Goal: Information Seeking & Learning: Learn about a topic

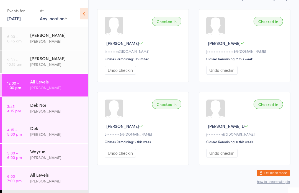
click at [20, 20] on link "[DATE]" at bounding box center [14, 18] width 14 height 6
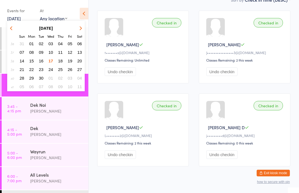
scroll to position [84, 0]
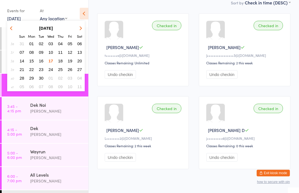
click at [41, 61] on span "16" at bounding box center [41, 60] width 5 height 5
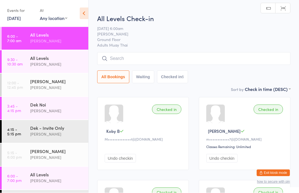
scroll to position [0, 0]
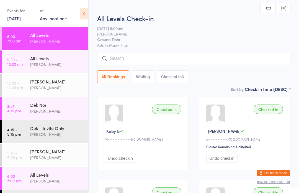
click at [56, 59] on div "All Levels" at bounding box center [56, 58] width 53 height 6
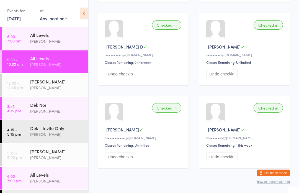
scroll to position [172, 0]
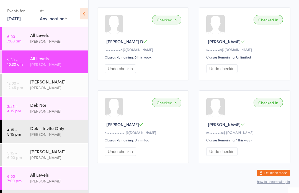
click at [39, 87] on div "[PERSON_NAME]" at bounding box center [56, 87] width 53 height 6
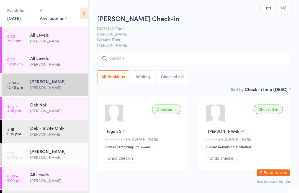
scroll to position [0, 0]
click at [60, 32] on div "All Levels" at bounding box center [56, 35] width 53 height 6
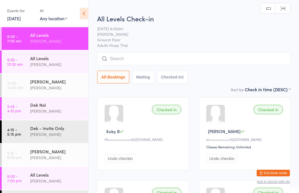
click at [65, 77] on div "Suay Sweat [PERSON_NAME]" at bounding box center [59, 85] width 58 height 22
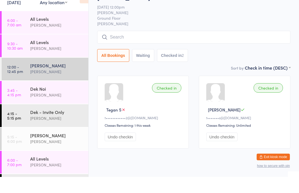
scroll to position [4, 0]
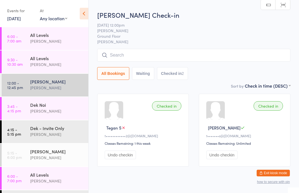
click at [70, 66] on div "[PERSON_NAME]" at bounding box center [56, 64] width 53 height 6
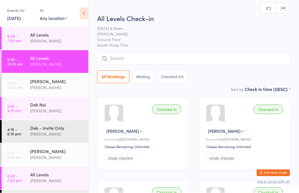
scroll to position [0, 0]
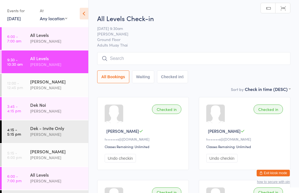
click at [62, 83] on div "[PERSON_NAME]" at bounding box center [56, 81] width 53 height 6
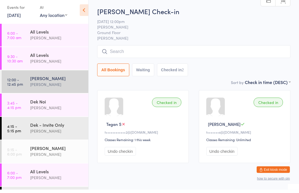
scroll to position [4, 0]
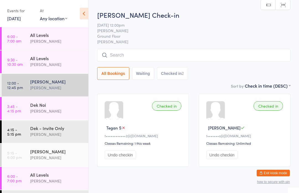
click at [73, 61] on div "All Levels" at bounding box center [56, 58] width 53 height 6
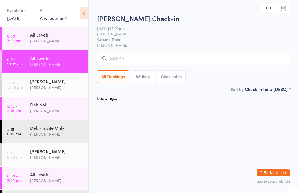
click at [73, 20] on div "Events for [DATE] D Sep, YYYY [DATE] Sun Mon Tue Wed Thu Fri Sat 36 31 01 02 03…" at bounding box center [44, 14] width 88 height 28
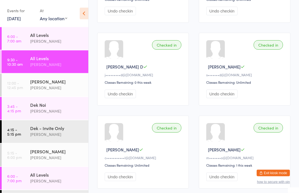
scroll to position [162, 0]
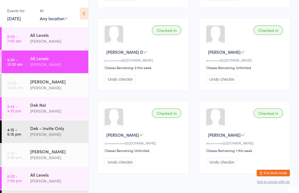
click at [60, 127] on div "Dek - Invite Only" at bounding box center [56, 128] width 53 height 6
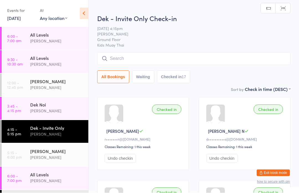
scroll to position [0, 0]
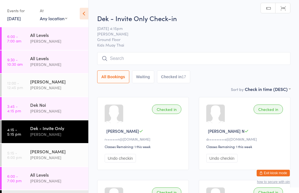
click at [19, 18] on link "[DATE]" at bounding box center [14, 18] width 14 height 6
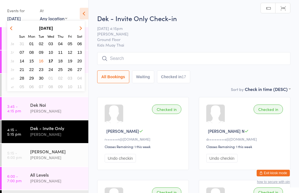
click at [50, 61] on span "17" at bounding box center [50, 60] width 5 height 5
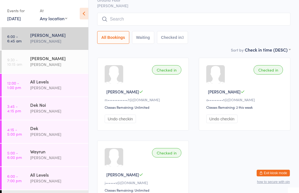
scroll to position [38, 0]
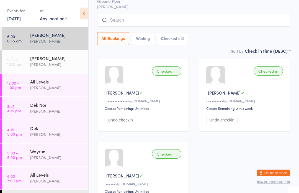
click at [73, 87] on div "[PERSON_NAME]" at bounding box center [56, 87] width 53 height 6
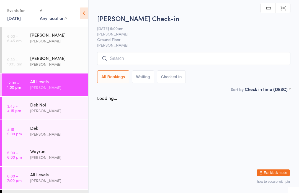
scroll to position [0, 0]
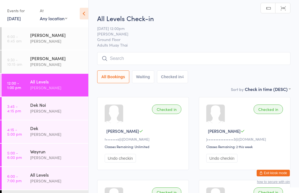
click at [43, 108] on div "Dek Noi" at bounding box center [56, 105] width 53 height 6
